Goal: Task Accomplishment & Management: Use online tool/utility

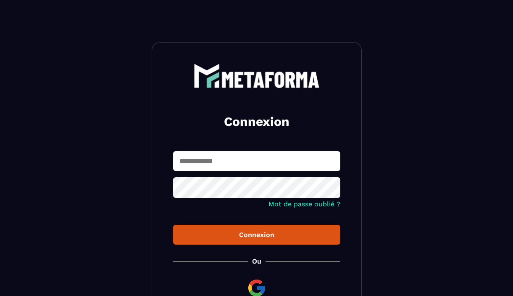
click at [196, 156] on input "text" at bounding box center [256, 161] width 167 height 20
type input "**********"
click at [280, 242] on button "Connexion" at bounding box center [256, 235] width 167 height 20
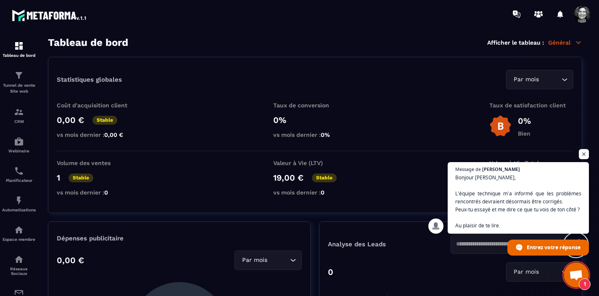
click at [449, 22] on div at bounding box center [349, 14] width 500 height 28
click at [513, 42] on icon at bounding box center [578, 42] width 5 height 2
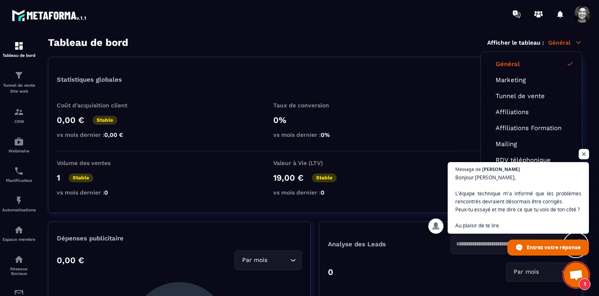
click at [513, 149] on span "Ouvrir le chat" at bounding box center [584, 154] width 11 height 11
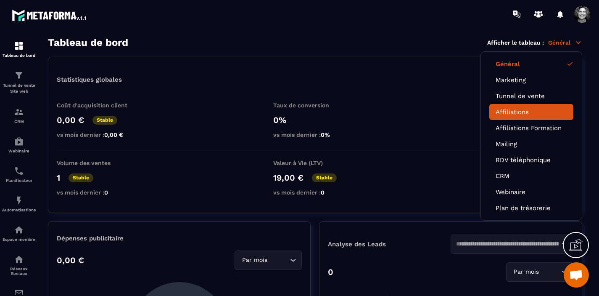
click at [513, 110] on link "Affiliations" at bounding box center [531, 112] width 71 height 8
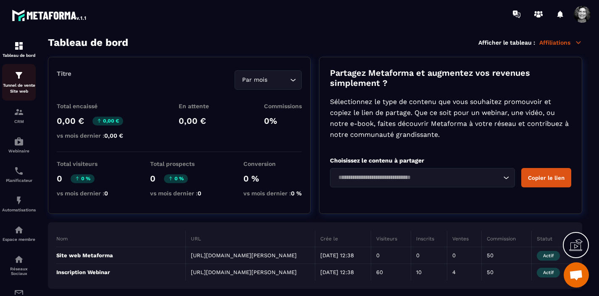
click at [18, 80] on img at bounding box center [19, 75] width 10 height 10
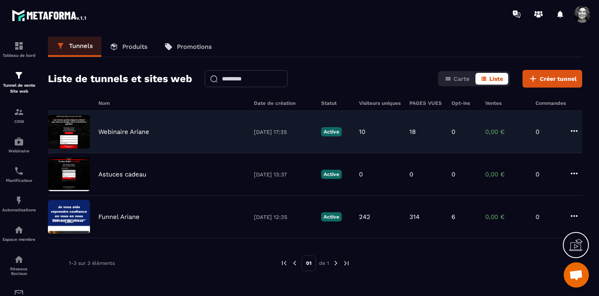
click at [163, 129] on div "Webinaire Ariane" at bounding box center [171, 132] width 147 height 8
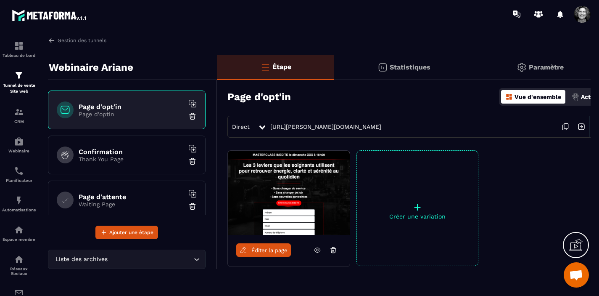
click at [272, 245] on link "Éditer la page" at bounding box center [263, 249] width 55 height 13
